Goal: Transaction & Acquisition: Book appointment/travel/reservation

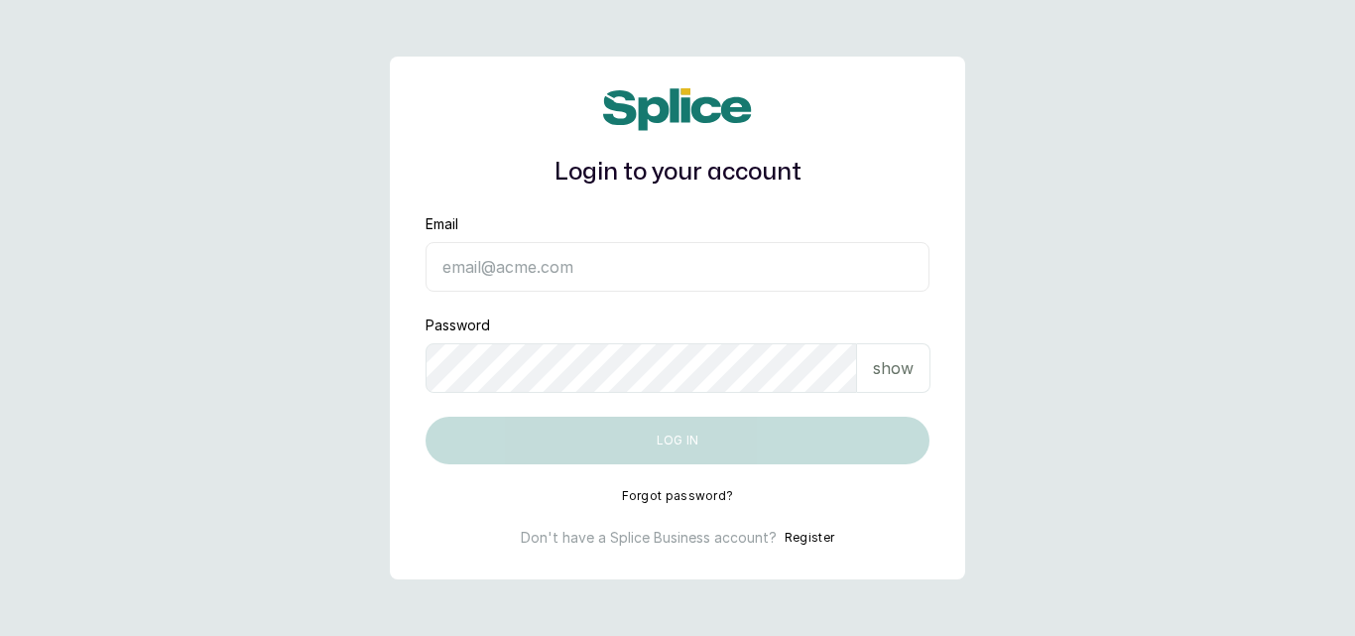
type input "[EMAIL_ADDRESS][DOMAIN_NAME]"
click at [659, 451] on button "Log in" at bounding box center [677, 441] width 504 height 48
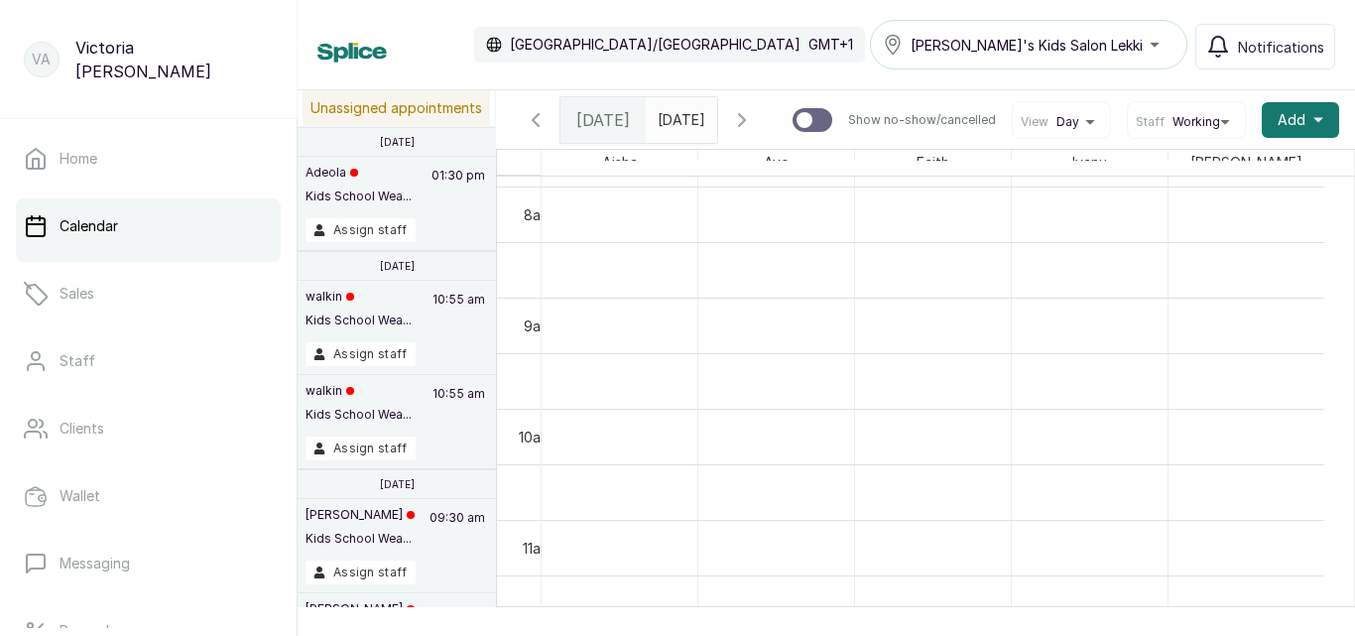
scroll to position [907, 0]
click at [678, 119] on input "text" at bounding box center [663, 115] width 32 height 34
type input "dd/MM/yyyy"
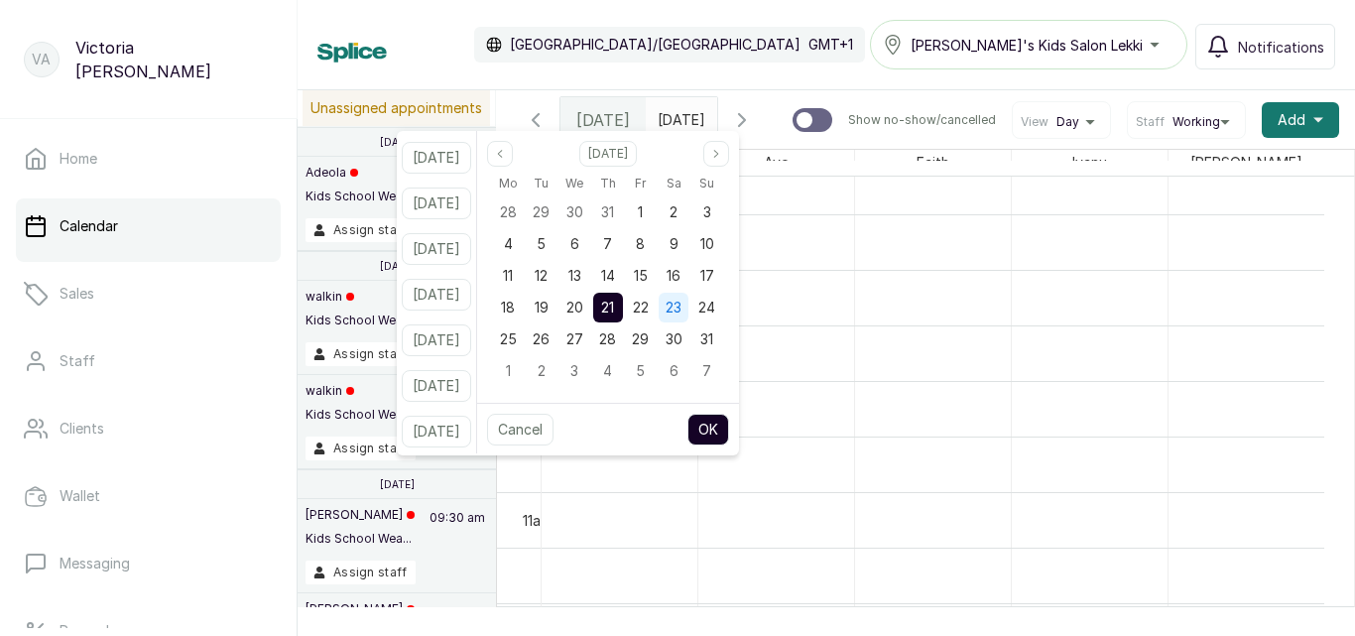
click at [681, 306] on span "23" at bounding box center [674, 307] width 16 height 17
click at [729, 430] on button "OK" at bounding box center [708, 430] width 42 height 32
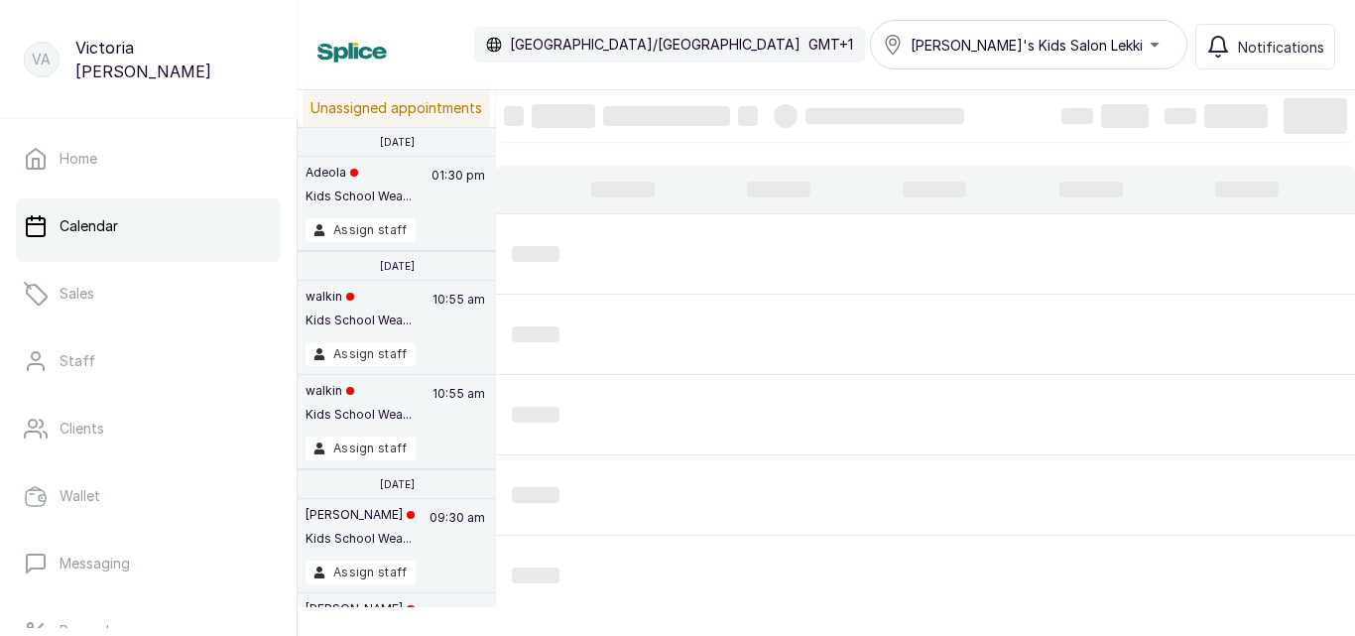
type input "23/08/2025"
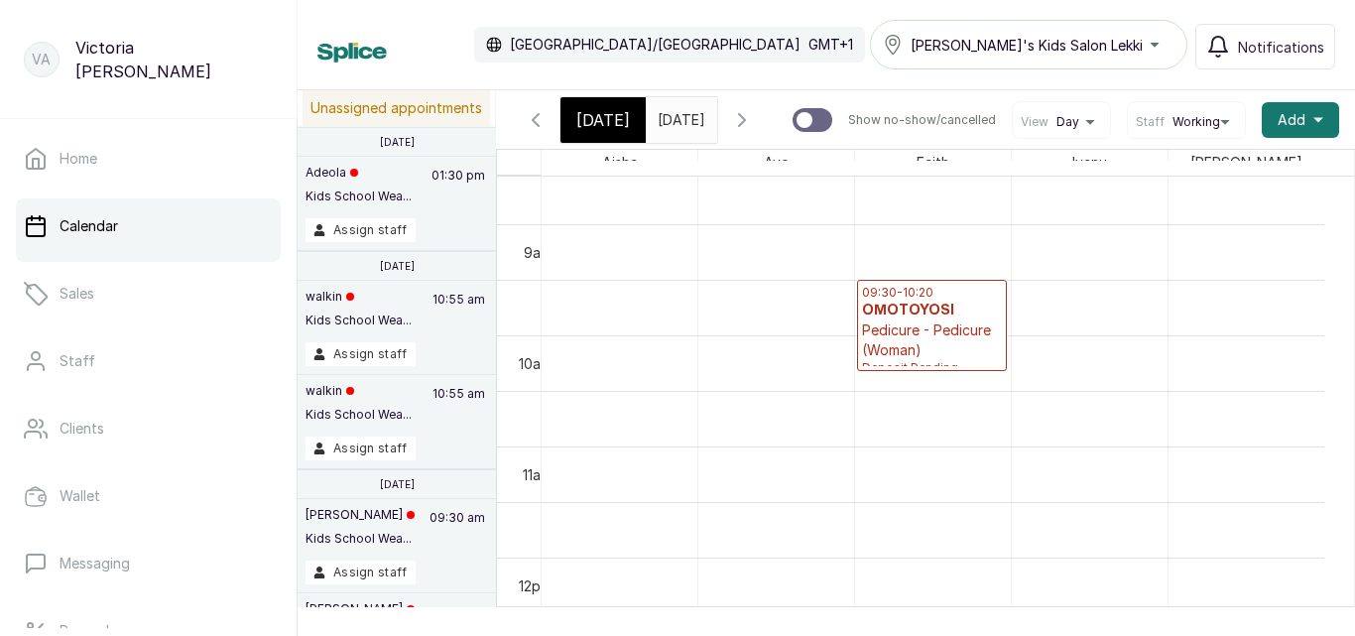
scroll to position [0, 0]
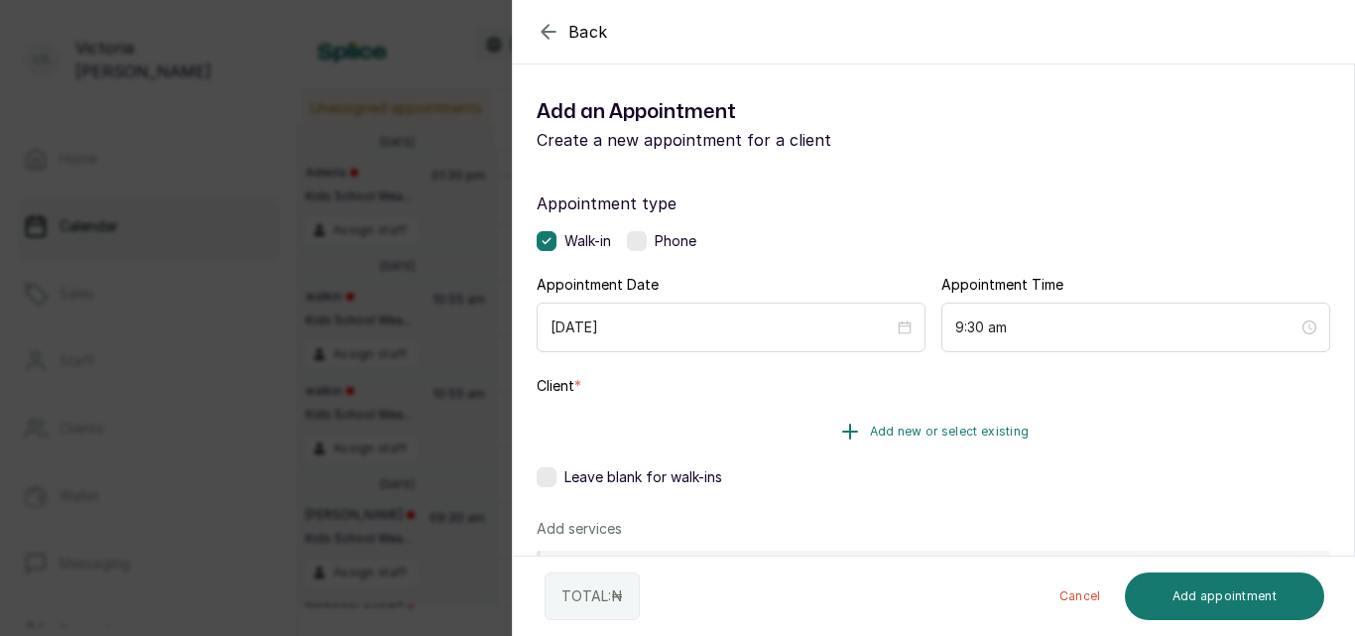
click at [937, 431] on span "Add new or select existing" at bounding box center [950, 432] width 160 height 16
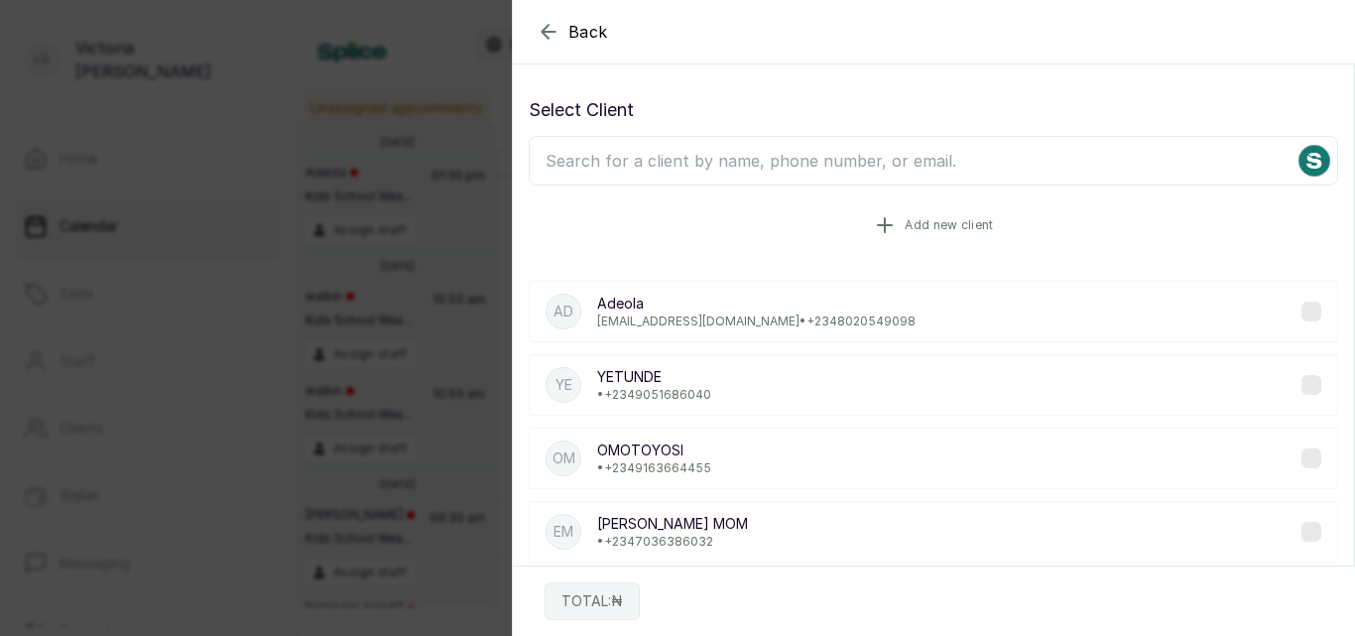
click at [897, 221] on button "Add new client" at bounding box center [933, 225] width 809 height 56
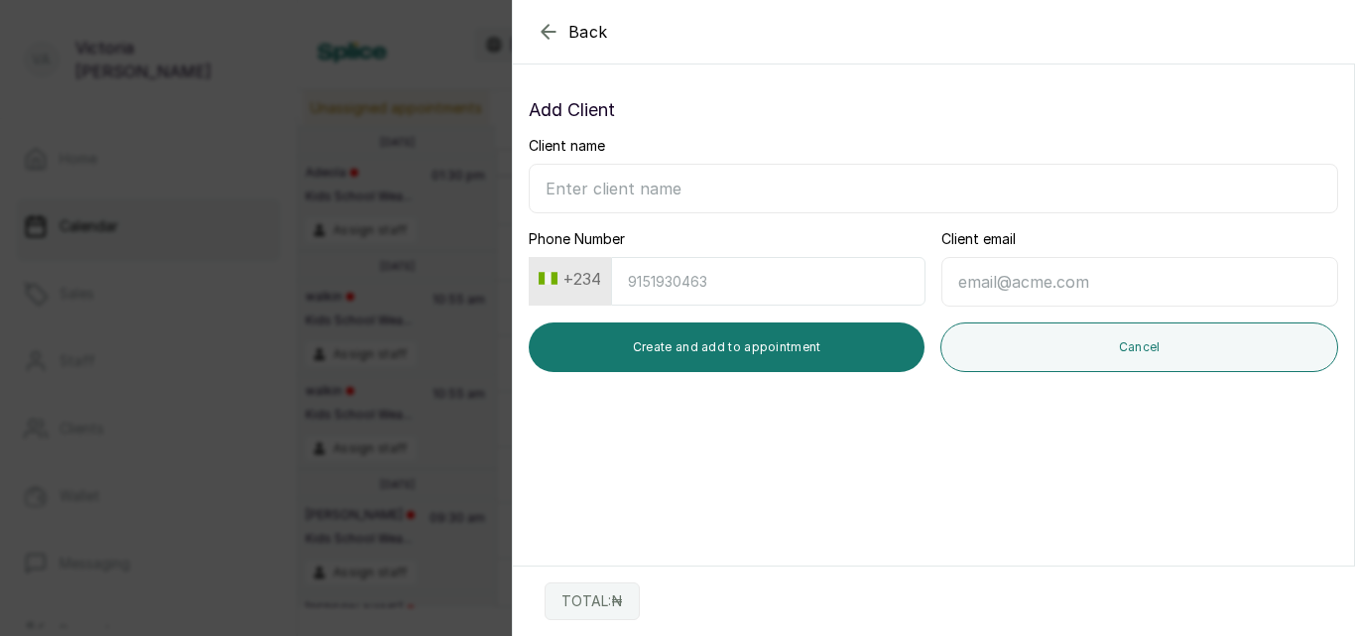
click at [640, 174] on input "Client name" at bounding box center [933, 189] width 809 height 50
click at [715, 292] on input "Phone Number" at bounding box center [768, 281] width 314 height 49
type input "8140685506"
click at [643, 198] on input "Client name" at bounding box center [933, 189] width 809 height 50
type input "S"
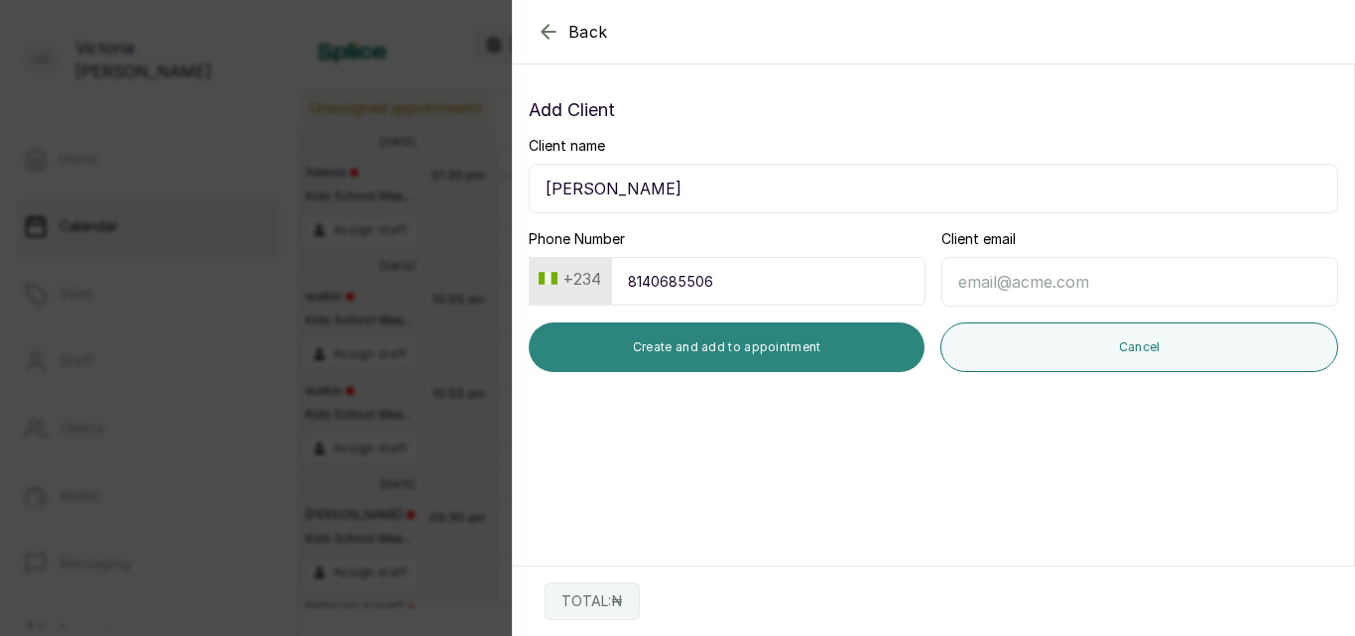
type input "CHRISTABEL"
click at [836, 351] on button "Create and add to appointment" at bounding box center [727, 347] width 396 height 50
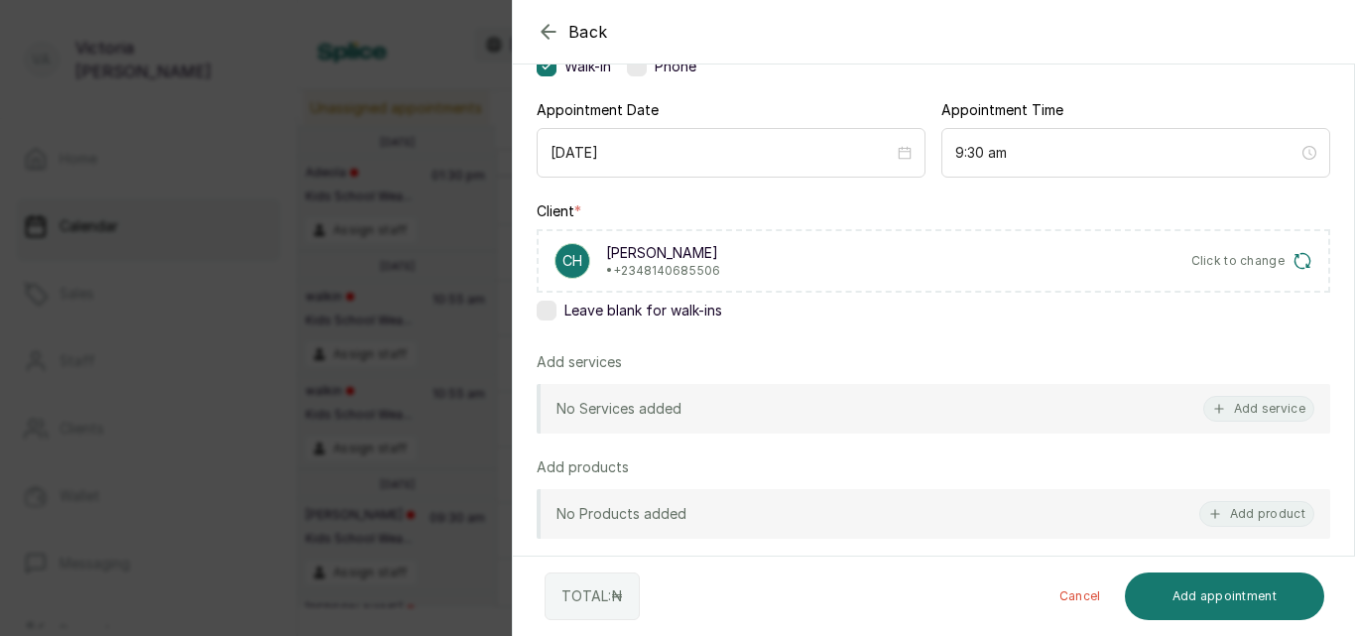
scroll to position [182, 0]
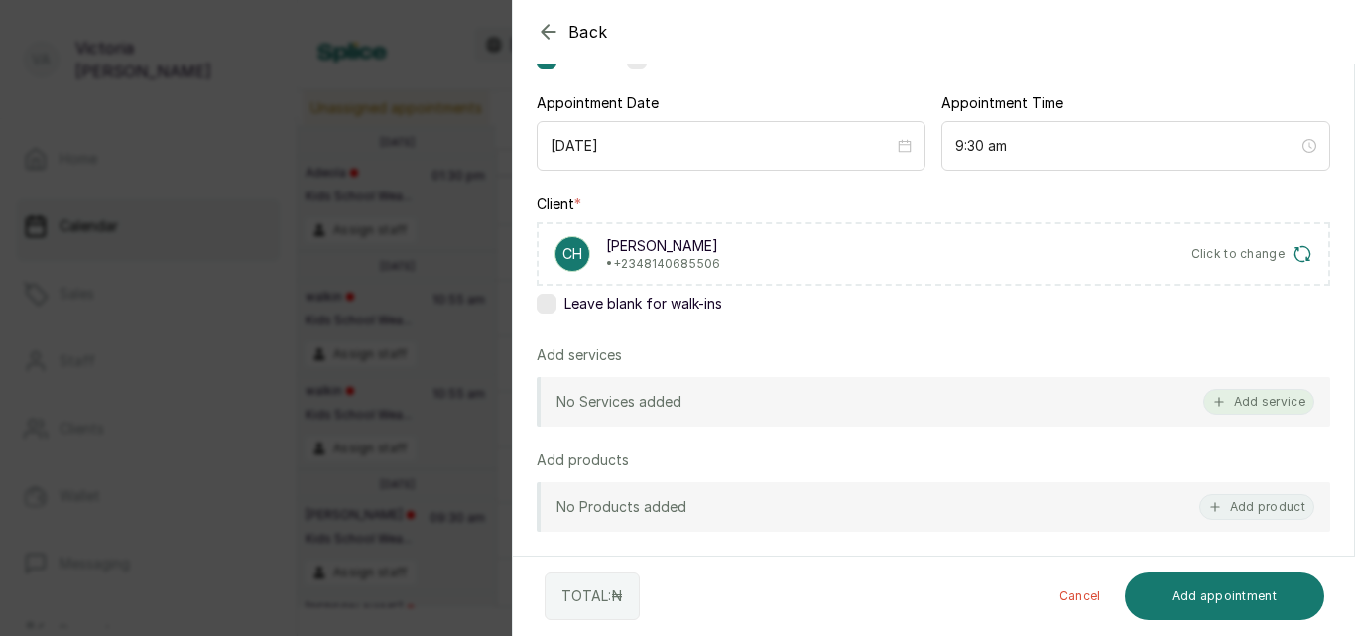
click at [1239, 396] on button "Add service" at bounding box center [1258, 402] width 111 height 26
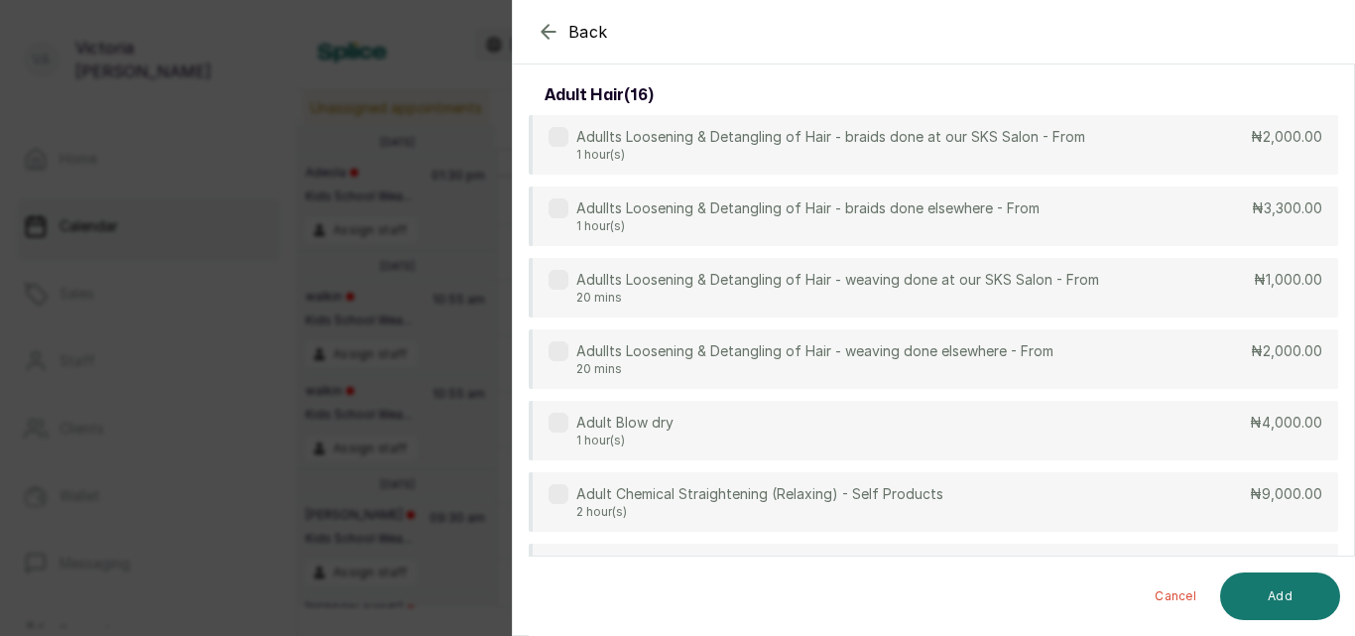
scroll to position [79, 0]
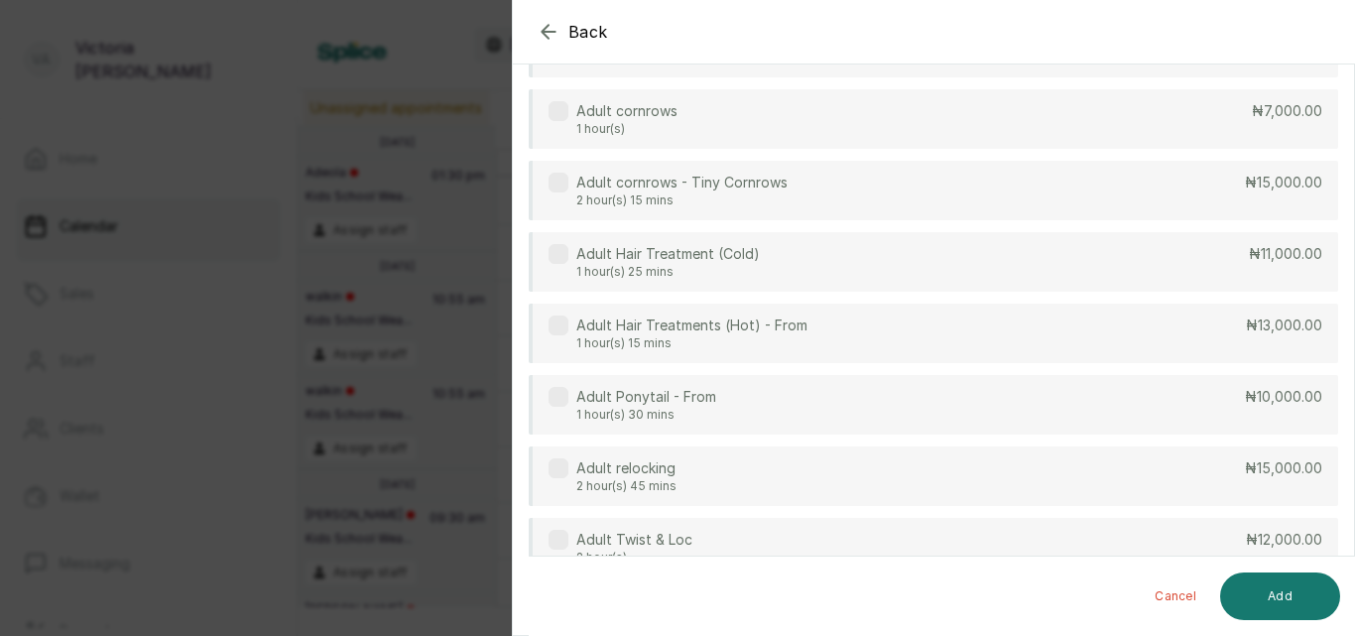
scroll to position [0, 0]
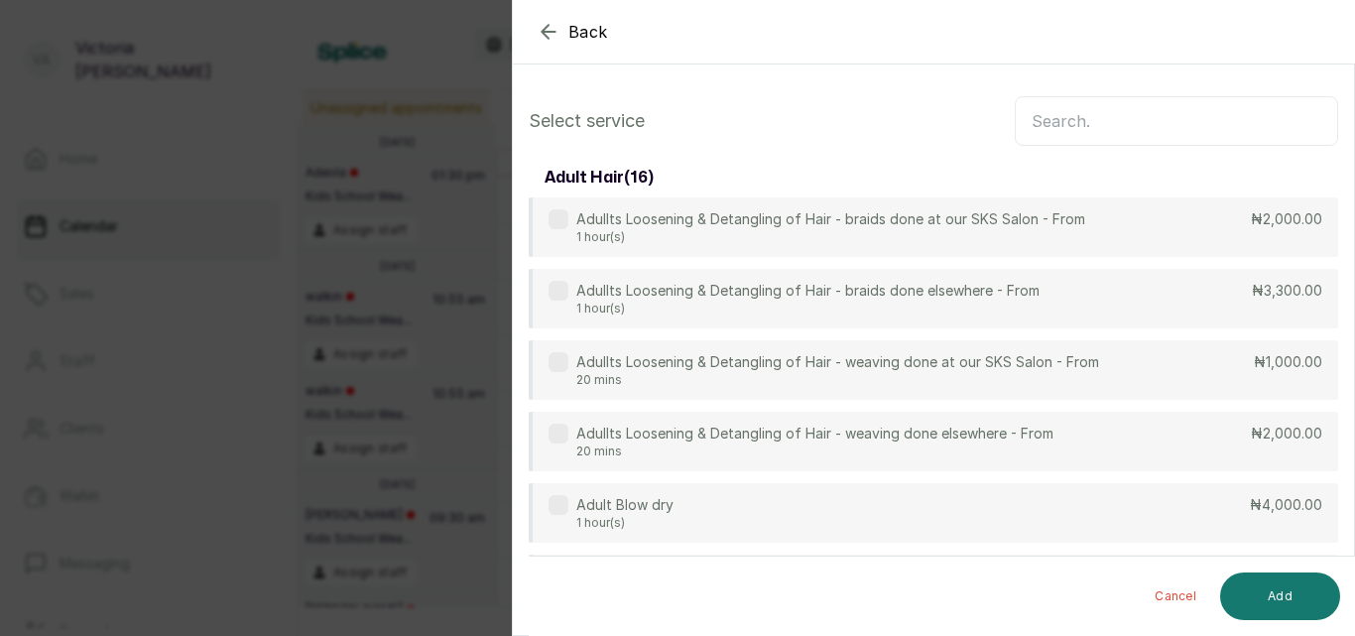
click at [1125, 105] on input "text" at bounding box center [1176, 121] width 323 height 50
click at [541, 29] on icon "button" at bounding box center [549, 32] width 24 height 24
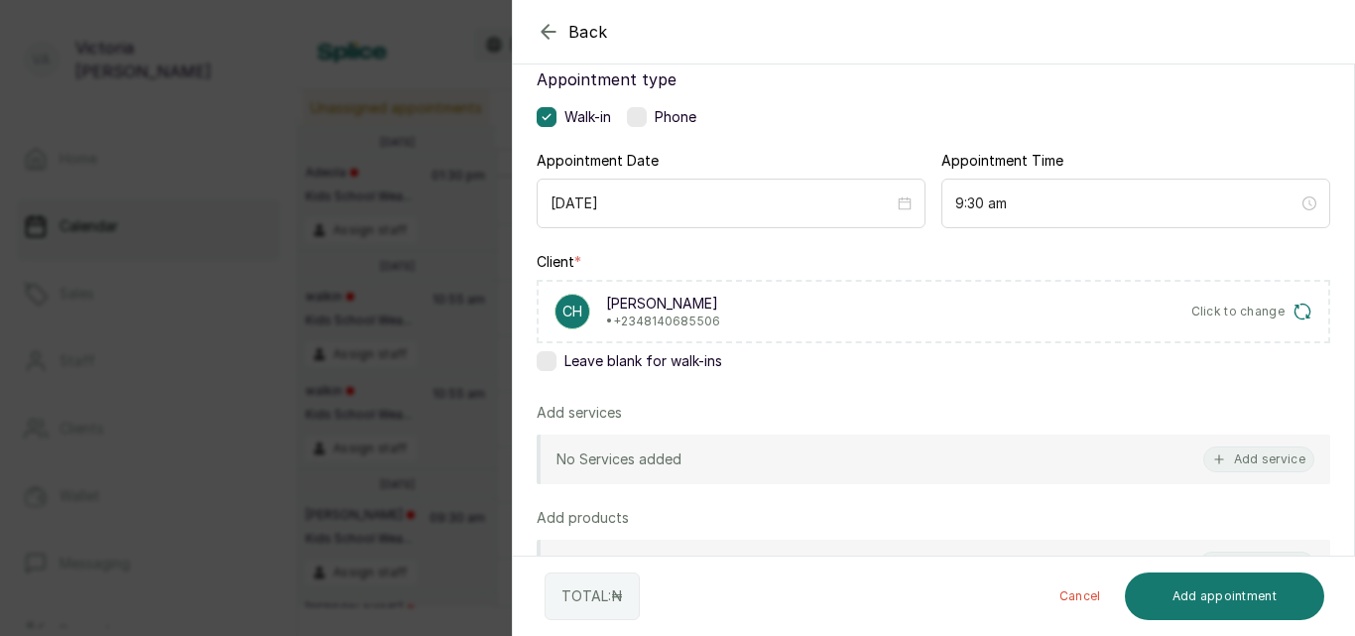
scroll to position [137, 0]
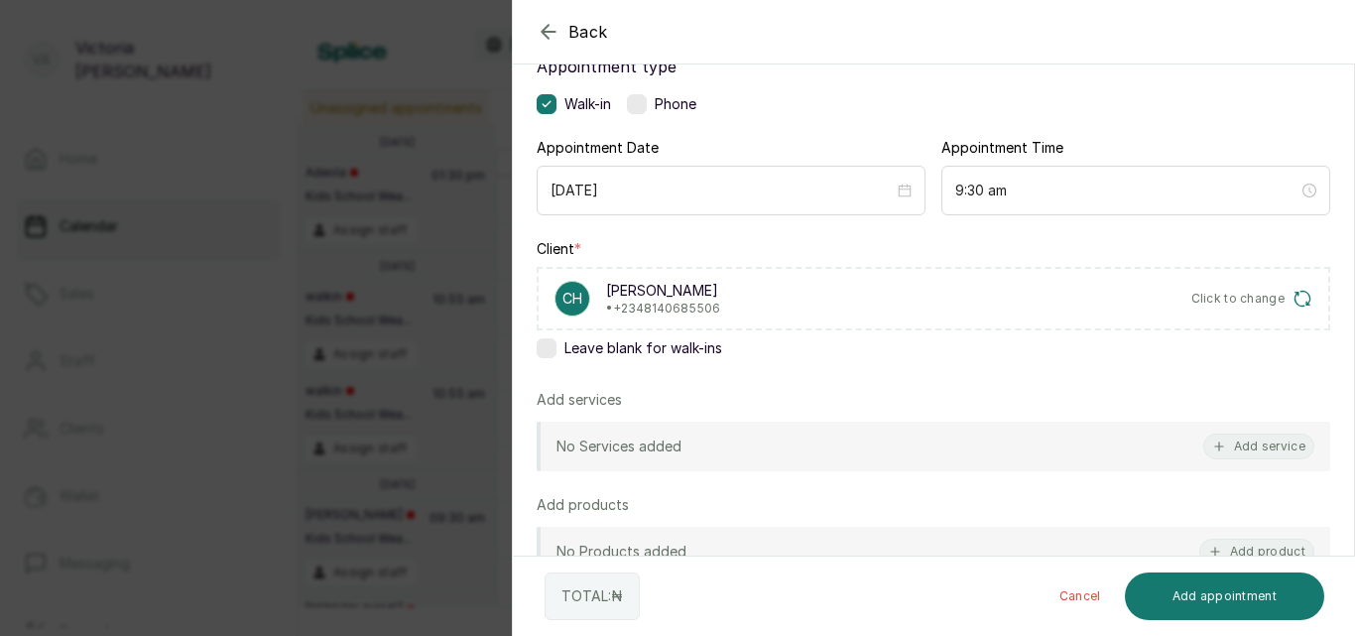
click at [636, 104] on label at bounding box center [637, 104] width 20 height 20
click at [1264, 450] on button "Add service" at bounding box center [1258, 446] width 111 height 26
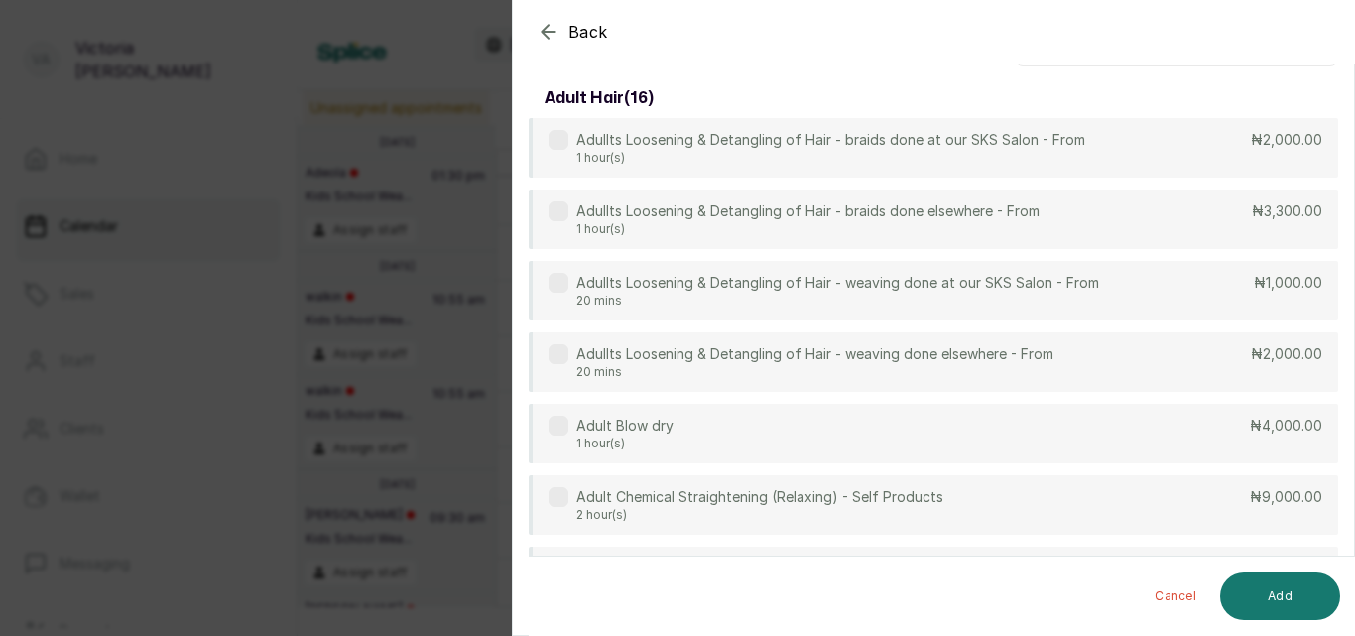
scroll to position [0, 0]
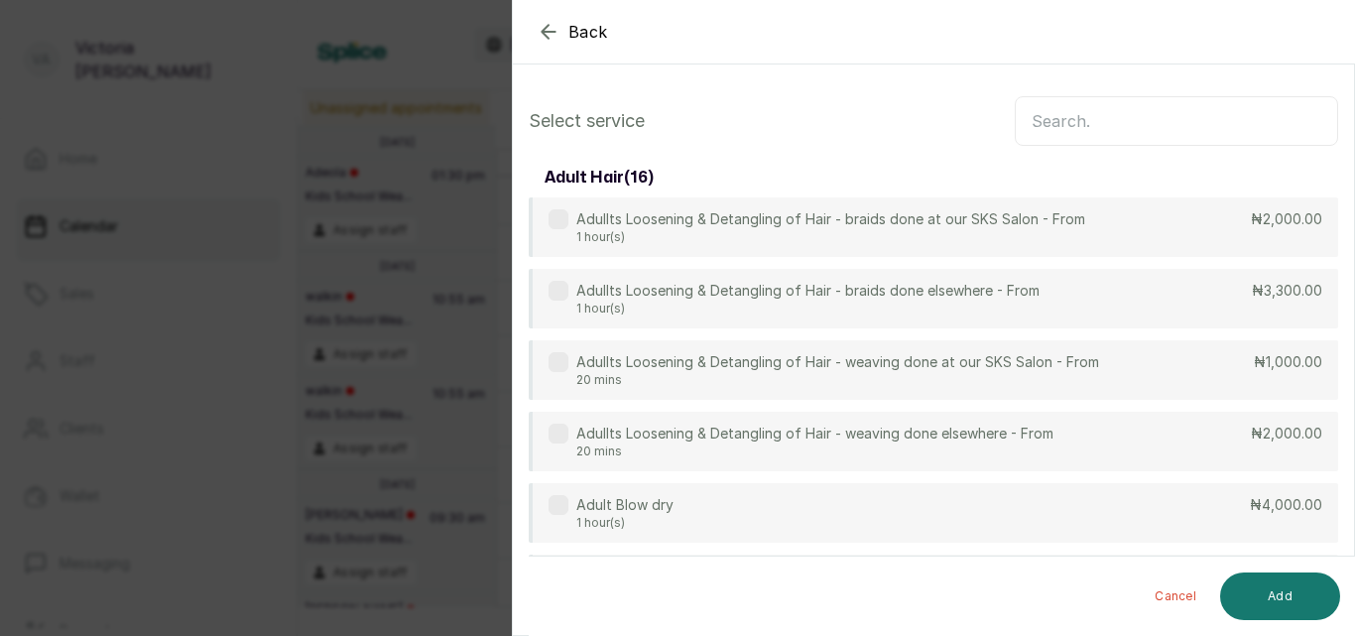
click at [1090, 126] on input "text" at bounding box center [1176, 121] width 323 height 50
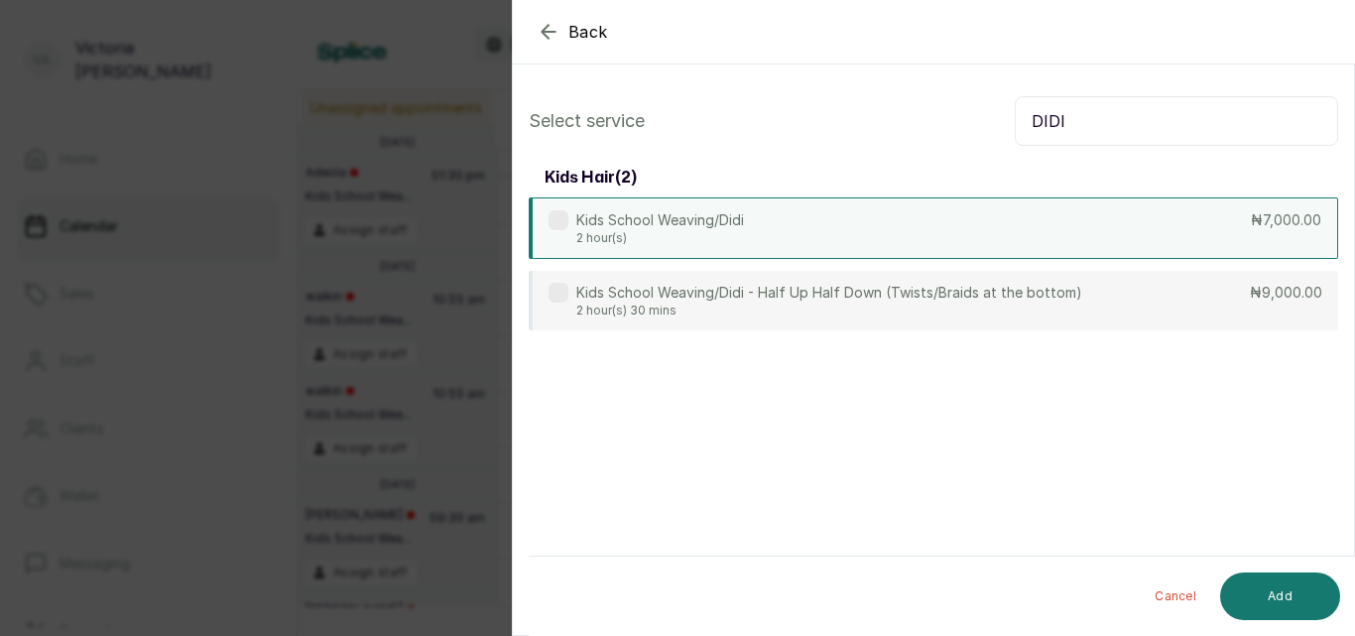
type input "DIDI"
click at [562, 217] on label at bounding box center [558, 220] width 20 height 20
click at [1284, 584] on button "Add" at bounding box center [1280, 596] width 120 height 48
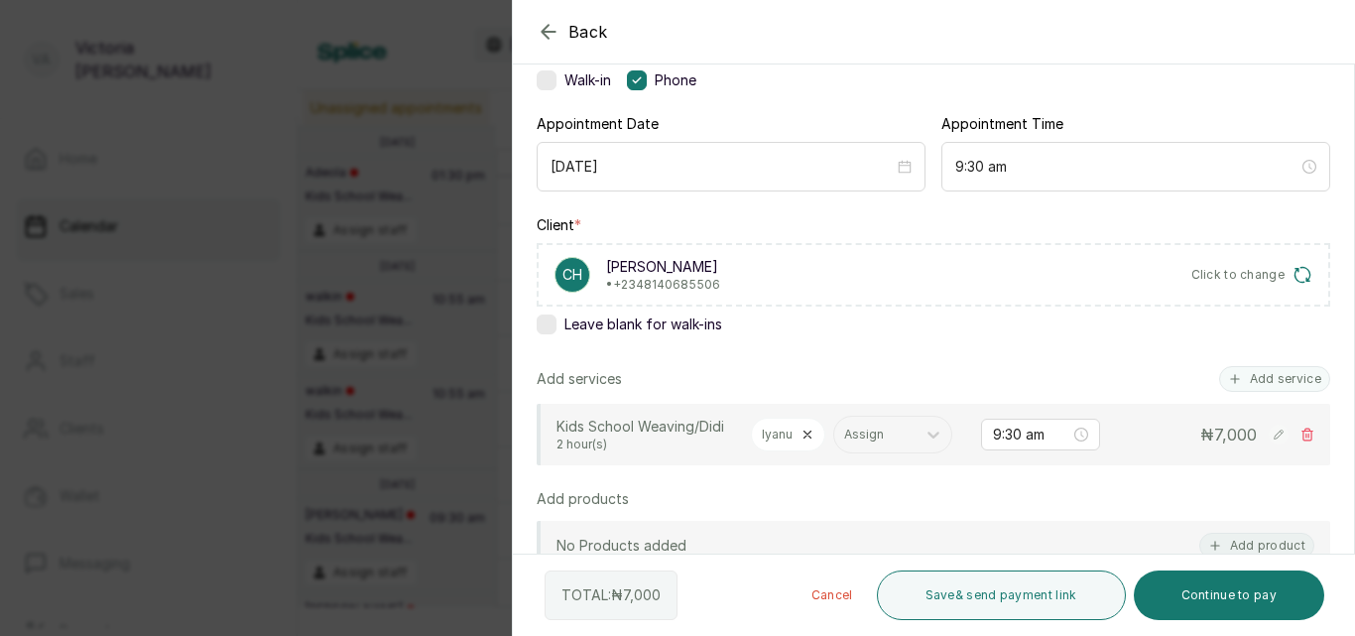
scroll to position [168, 0]
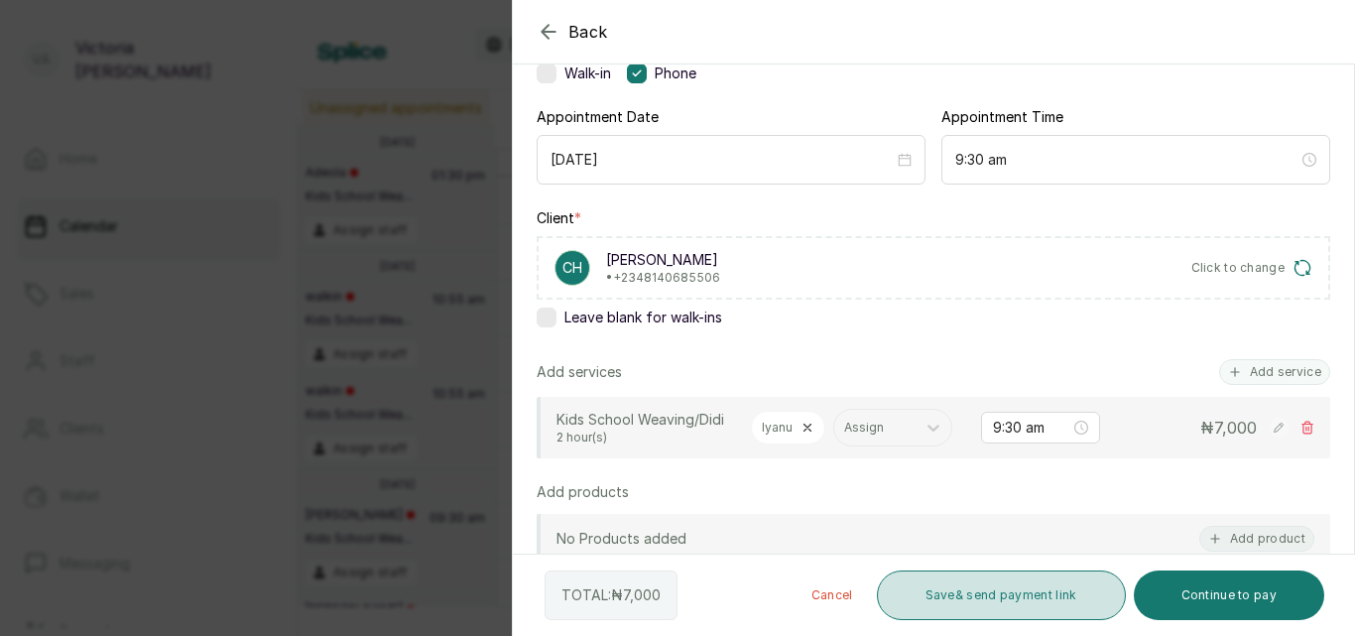
click at [979, 590] on button "Save & send payment link" at bounding box center [1001, 595] width 249 height 50
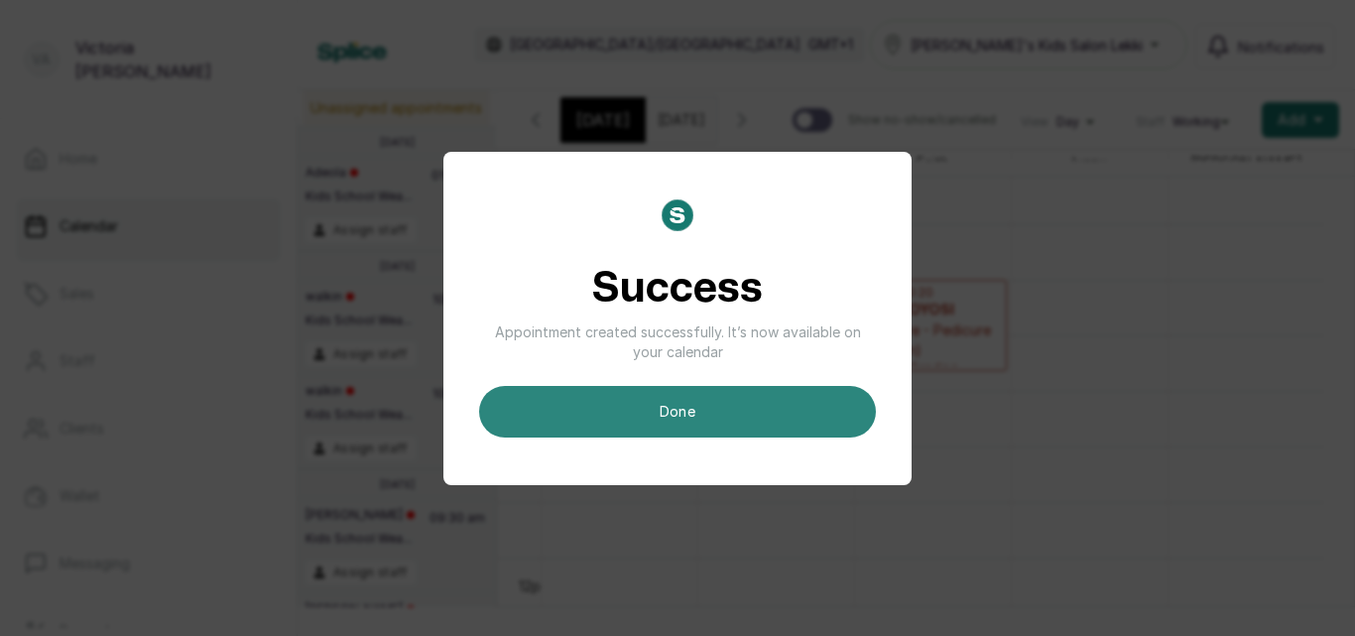
scroll to position [0, 0]
click at [773, 407] on button "done" at bounding box center [677, 412] width 397 height 52
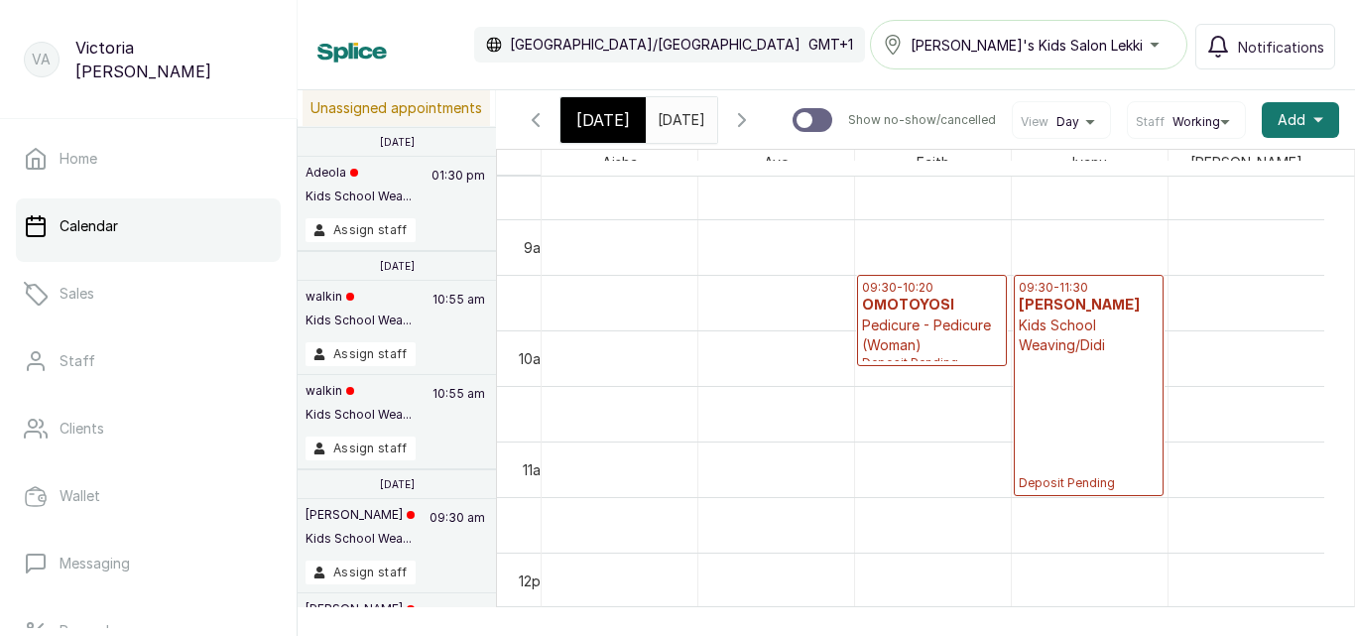
scroll to position [980, 0]
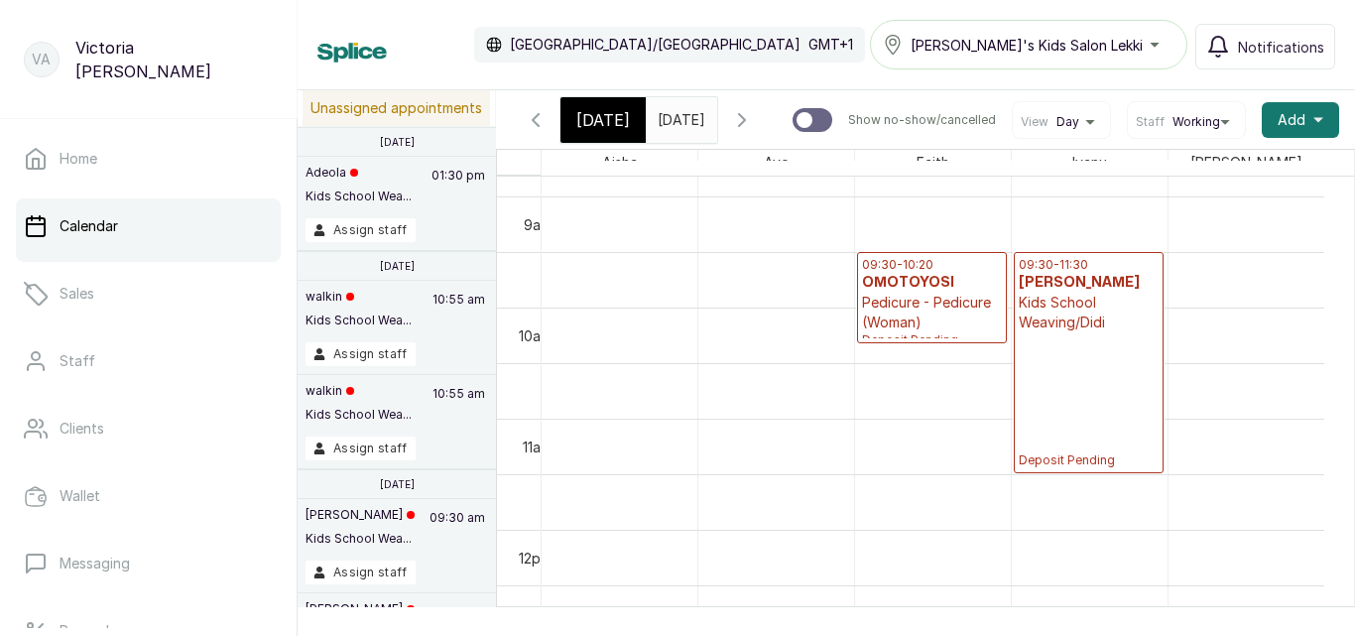
click at [617, 119] on span "Today" at bounding box center [603, 120] width 54 height 24
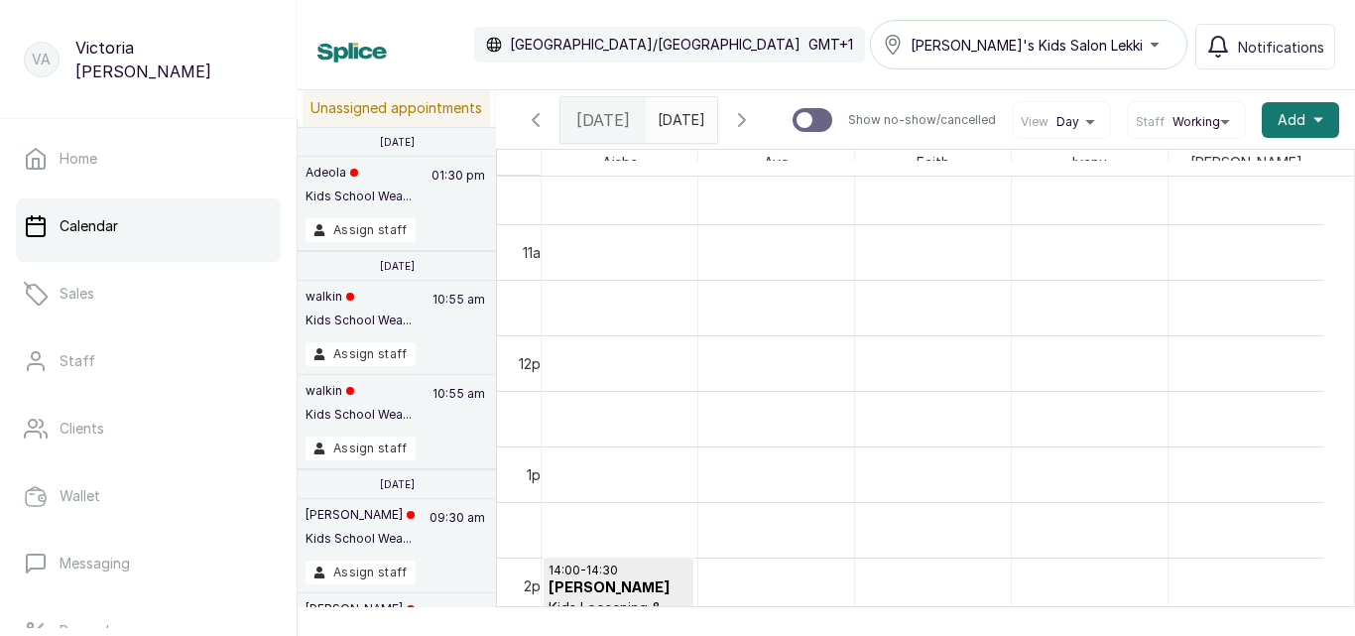
scroll to position [0, 0]
